Goal: Browse casually

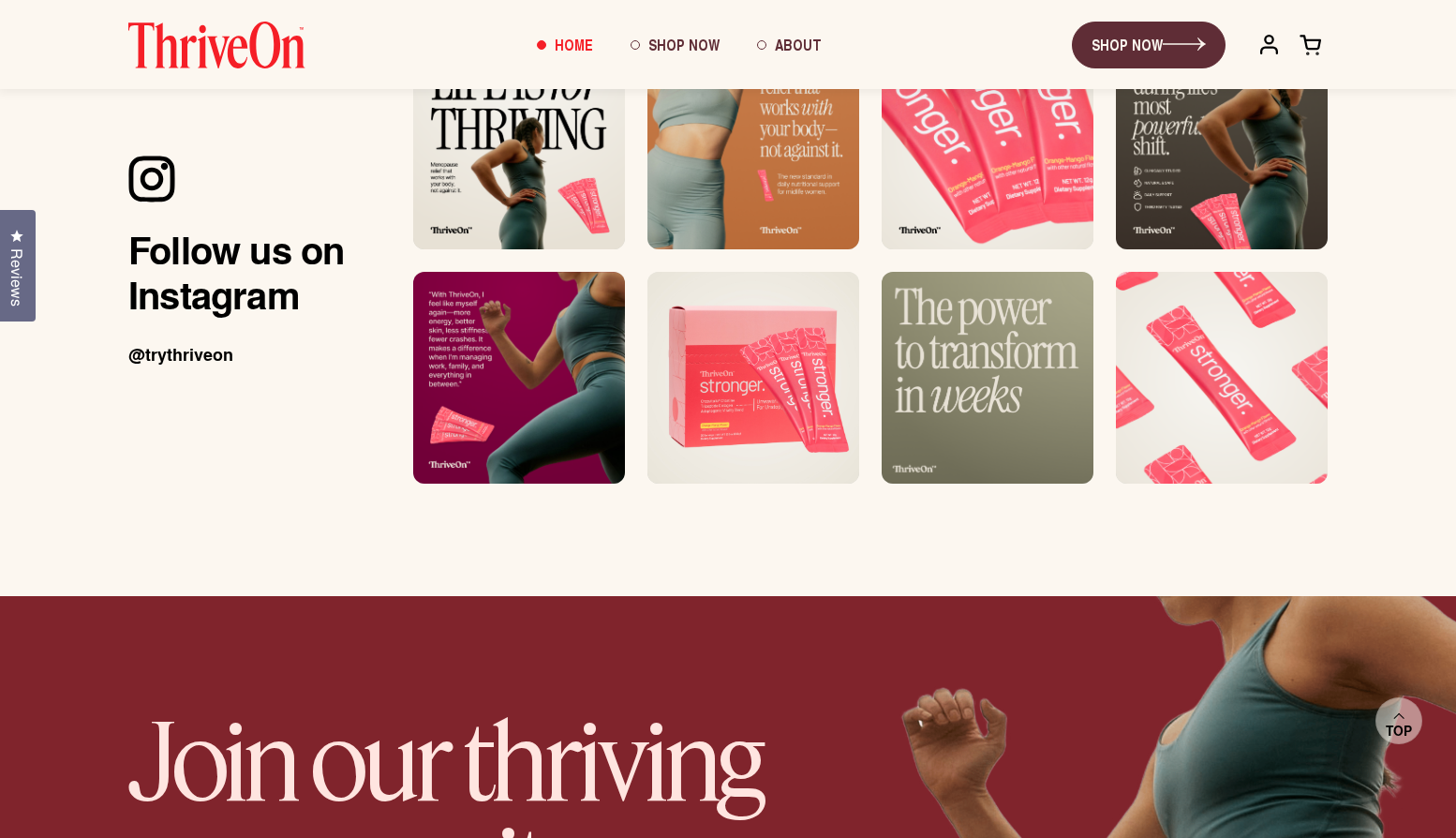
scroll to position [11860, 0]
